Goal: Communication & Community: Participate in discussion

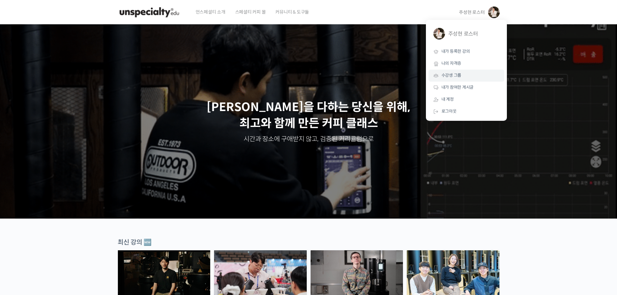
click at [456, 78] on span "수강생 그룹" at bounding box center [451, 76] width 20 height 6
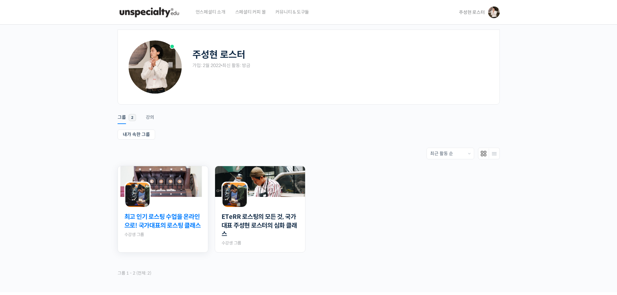
click at [161, 230] on link "최고 인기 로스팅 수업을 온라인으로! 국가대표의 로스팅 클래스" at bounding box center [162, 221] width 77 height 17
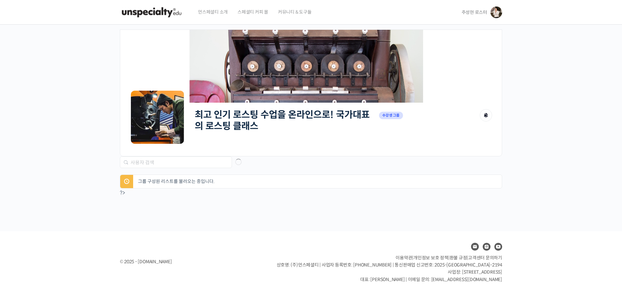
click at [255, 122] on h2 "최고 인기 로스팅 수업을 온라인으로! 국가대표의 로스팅 클래스" at bounding box center [285, 120] width 181 height 22
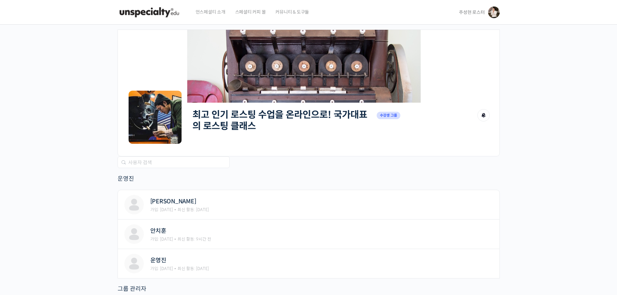
click at [248, 126] on h2 "최고 인기 로스팅 수업을 온라인으로! 국가대표의 로스팅 클래스" at bounding box center [282, 120] width 181 height 22
click at [242, 128] on link "최고 인기 로스팅 수업을 온라인으로! 국가대표의 로스팅 클래스" at bounding box center [279, 120] width 175 height 23
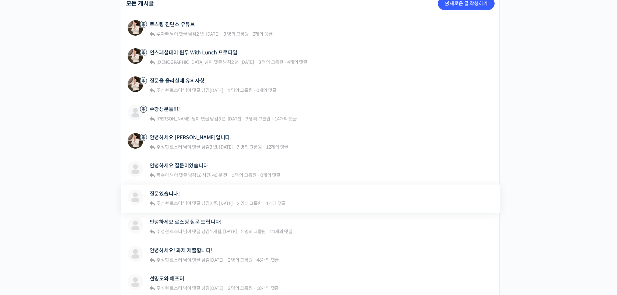
scroll to position [194, 0]
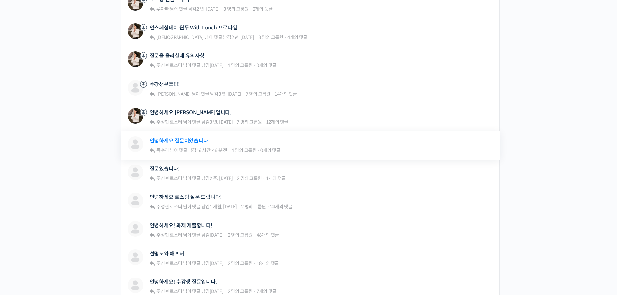
click at [193, 142] on link "안녕하세요 질문이있습니다" at bounding box center [179, 141] width 59 height 6
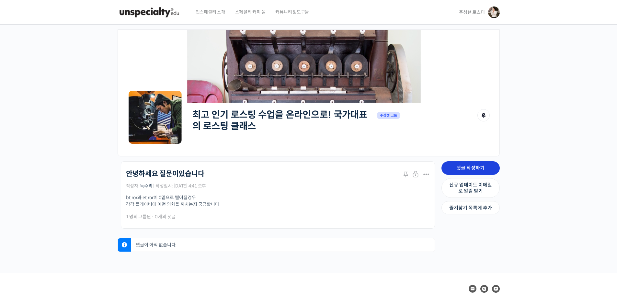
click at [471, 170] on link "댓글 작성하기" at bounding box center [470, 168] width 58 height 14
click at [454, 169] on link "댓글 작성하기" at bounding box center [470, 168] width 58 height 14
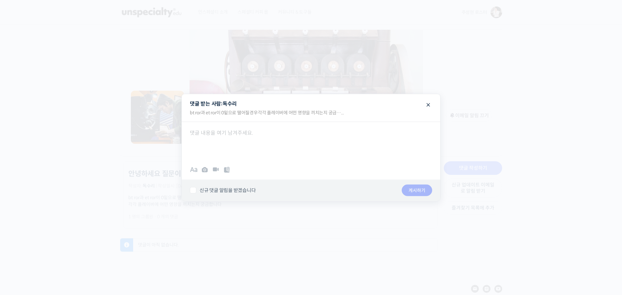
click at [299, 156] on div at bounding box center [311, 141] width 258 height 39
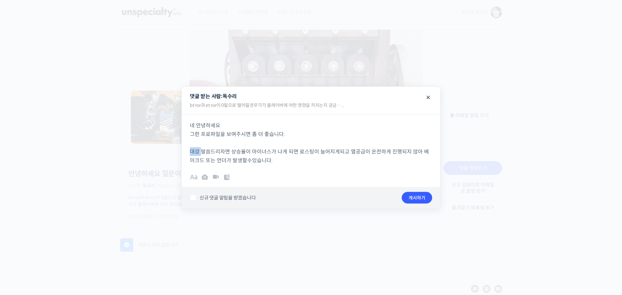
drag, startPoint x: 201, startPoint y: 152, endPoint x: 187, endPoint y: 152, distance: 13.9
click at [187, 152] on div "네 안녕하세요 그런 프로파일을 보여주시면 좀 더 좋습니다. 대강 말씀드리자면 상승율이 마이너스가 나게 되면 로스팅이 늘어지게되고 열공급이 온전…" at bounding box center [311, 139] width 258 height 50
click at [419, 198] on button "게시하기" at bounding box center [416, 198] width 30 height 12
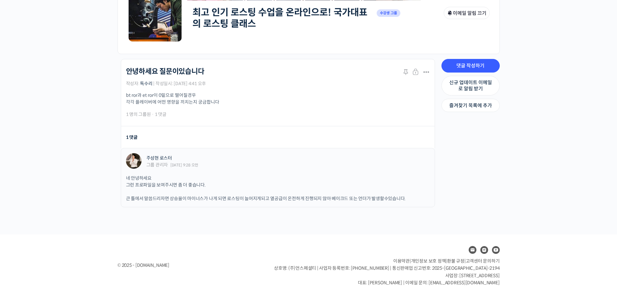
scroll to position [103, 0]
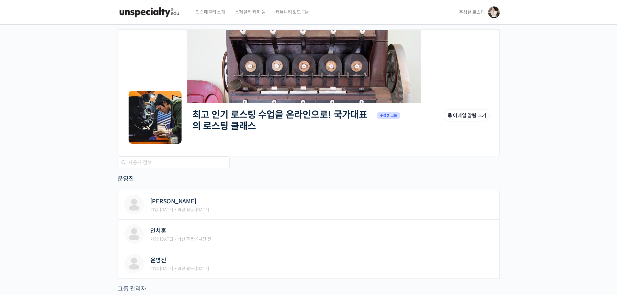
click at [473, 13] on span "주성현 로스터" at bounding box center [472, 12] width 26 height 6
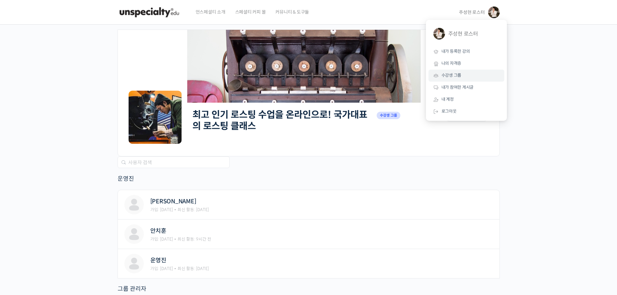
click at [452, 76] on span "수강생 그룹" at bounding box center [451, 76] width 20 height 6
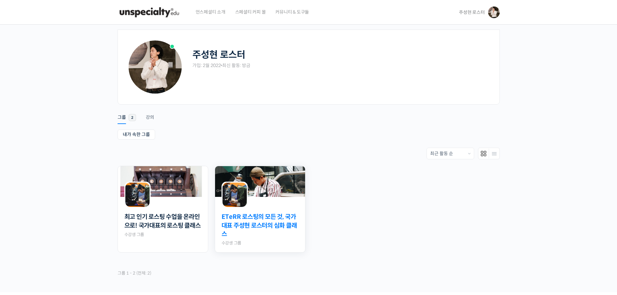
click at [275, 229] on link "ETeRR 로스팅의 모든 것, 국가대표 주성현 로스터의 심화 클래스" at bounding box center [259, 226] width 77 height 26
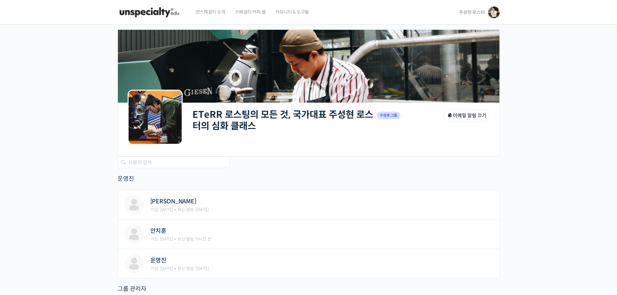
click at [255, 124] on link "ETeRR 로스팅의 모든 것, 국가대표 주성현 로스터의 심화 클래스" at bounding box center [282, 120] width 181 height 23
